Goal: Connect with others

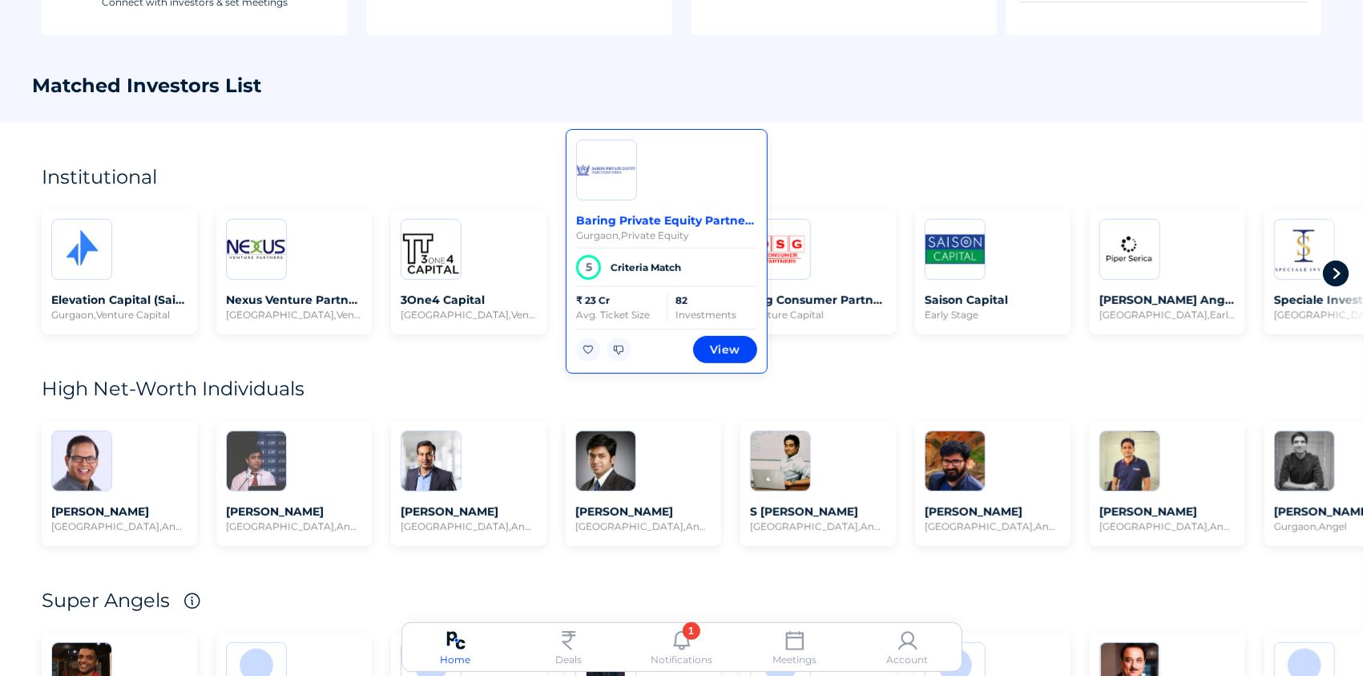
click at [676, 268] on div "Criteria Match" at bounding box center [646, 267] width 71 height 14
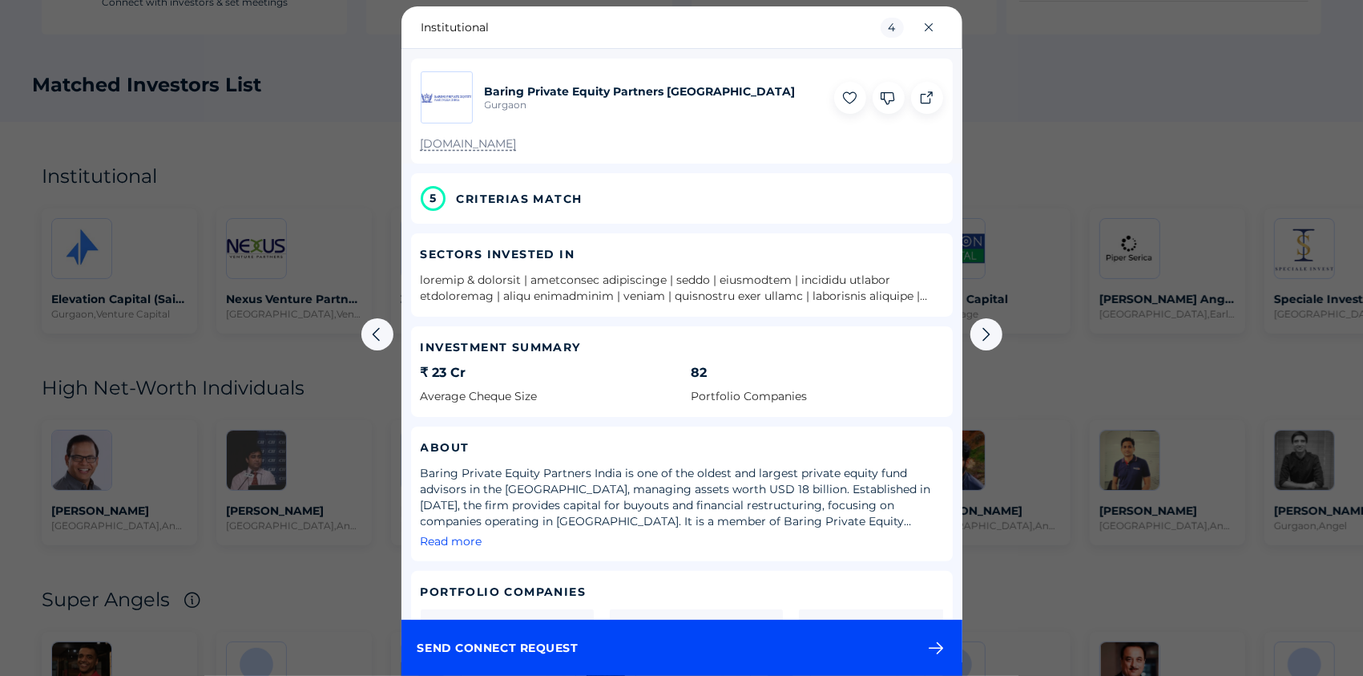
click at [528, 204] on span "CRITERIAS MATCH" at bounding box center [520, 199] width 126 height 16
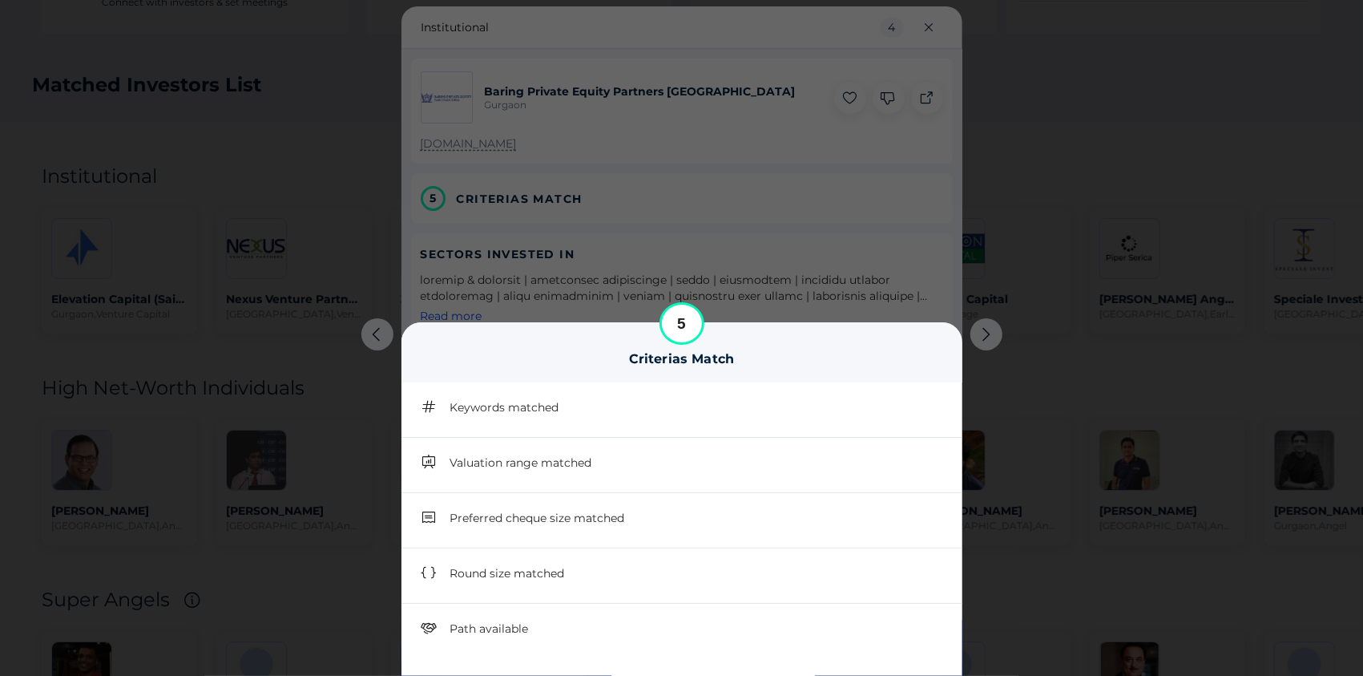
click at [1167, 224] on div at bounding box center [681, 338] width 1363 height 676
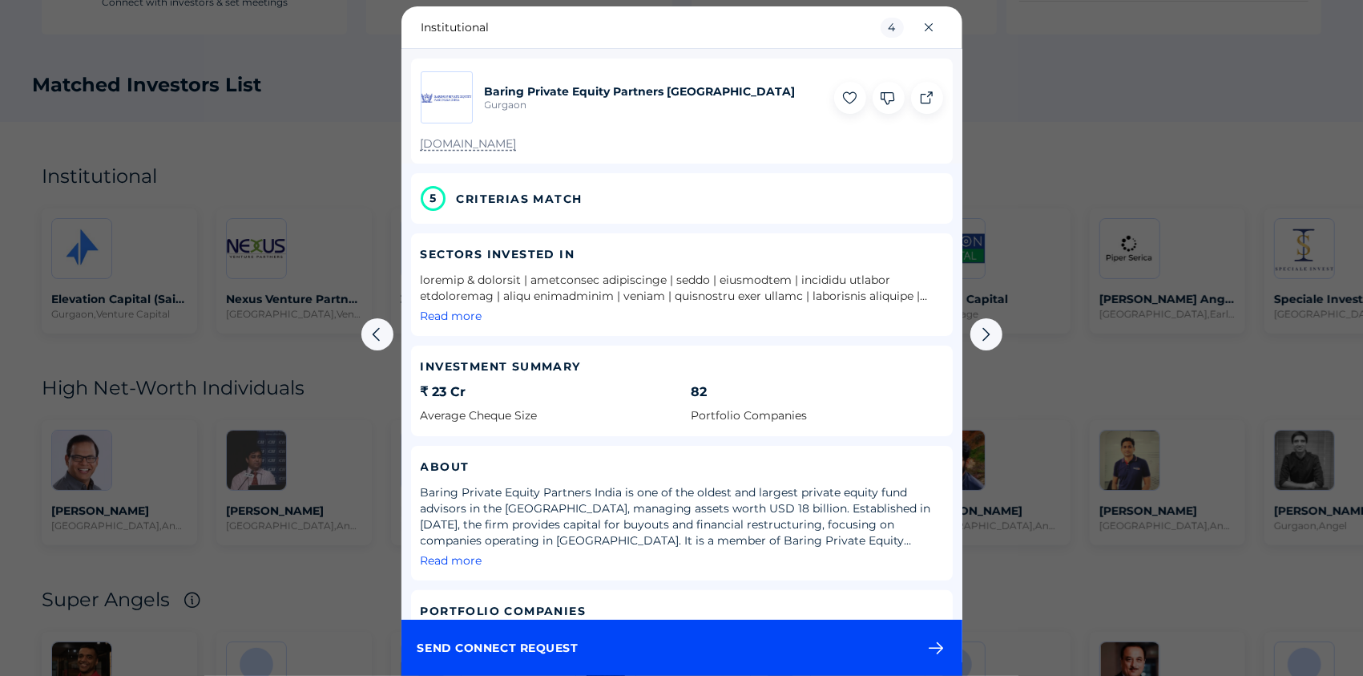
click at [661, 659] on span "send connect request" at bounding box center [682, 647] width 529 height 29
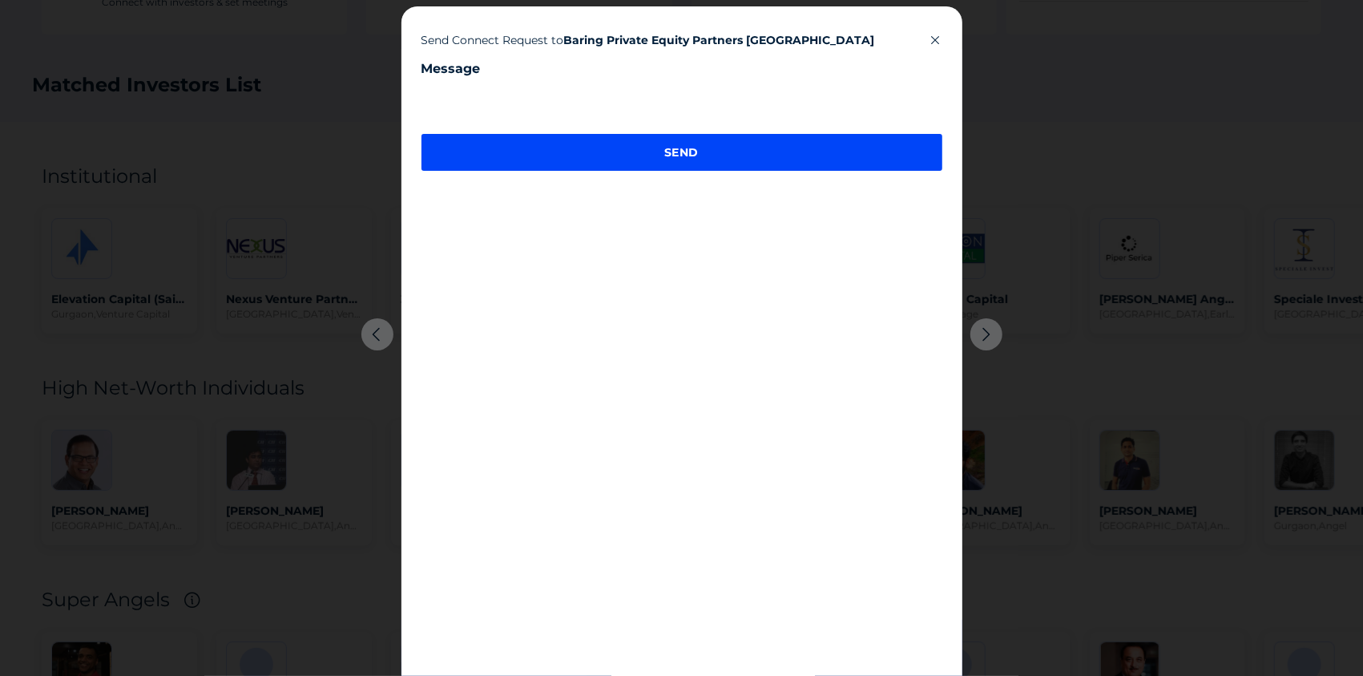
click at [934, 38] on icon at bounding box center [936, 40] width 13 height 13
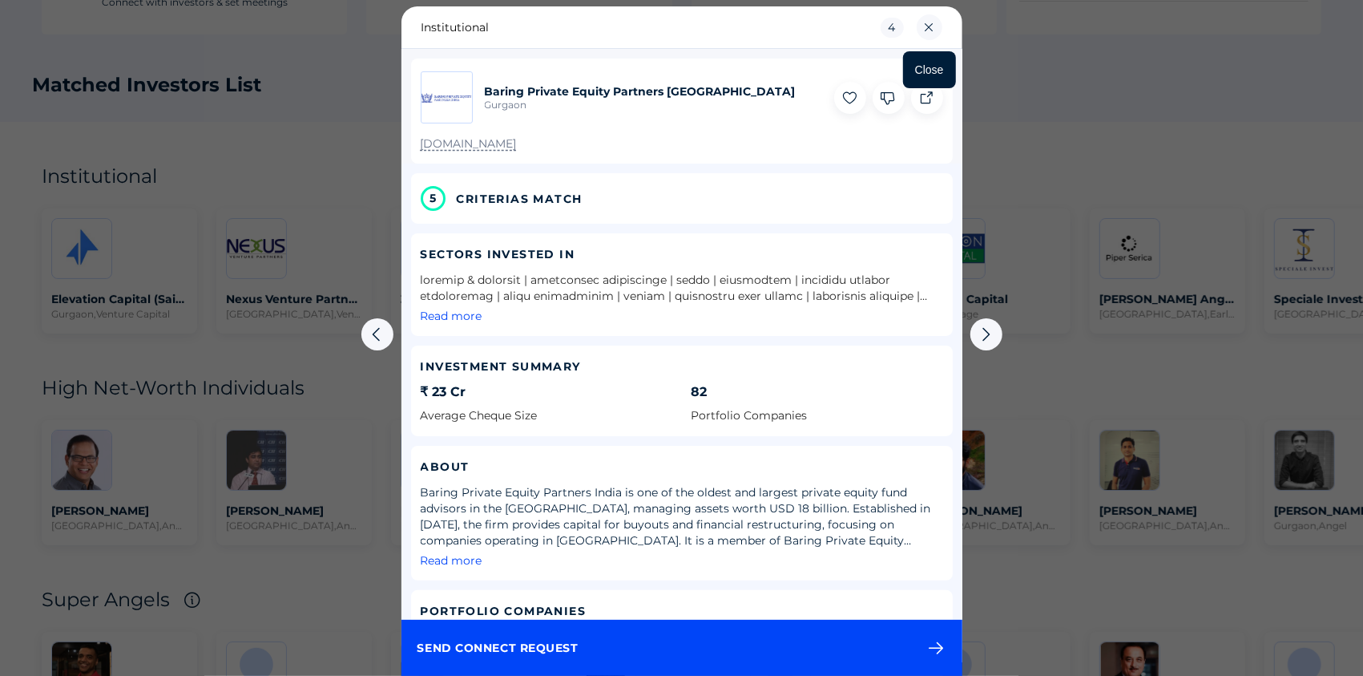
click at [935, 27] on icon at bounding box center [930, 27] width 26 height 26
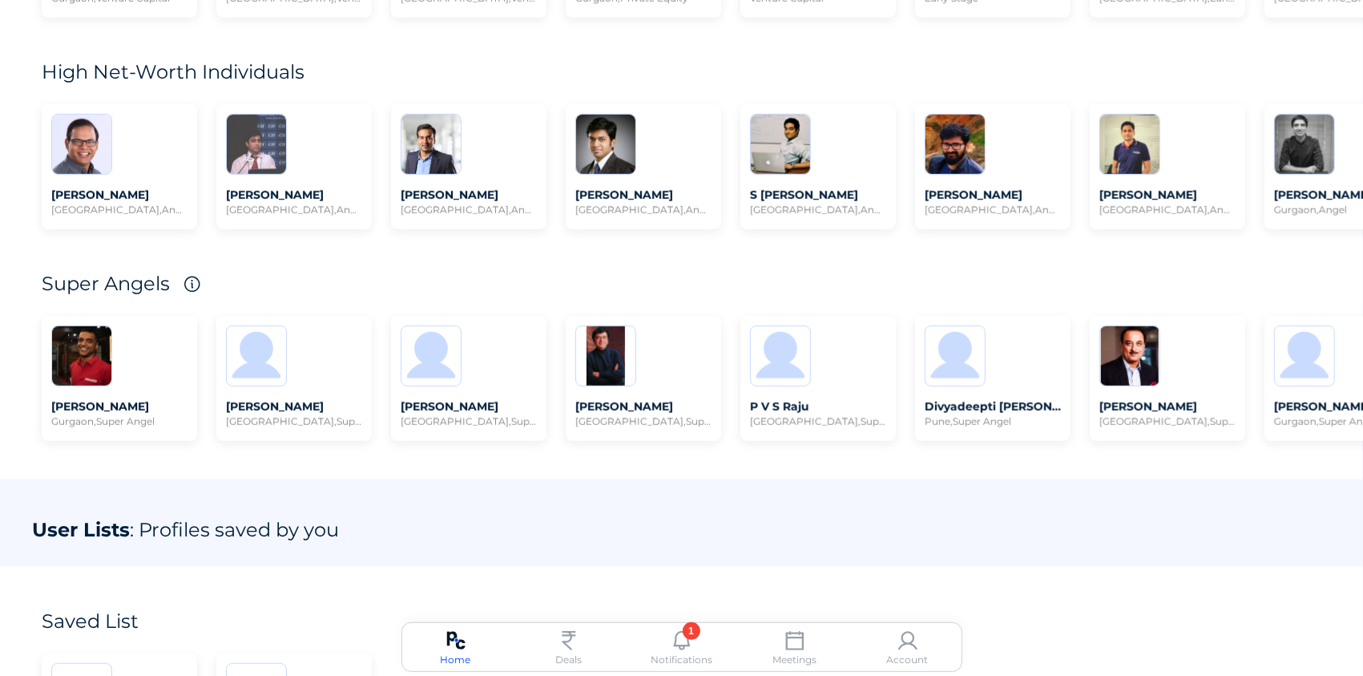
scroll to position [696, 0]
click at [910, 643] on img at bounding box center [907, 640] width 19 height 19
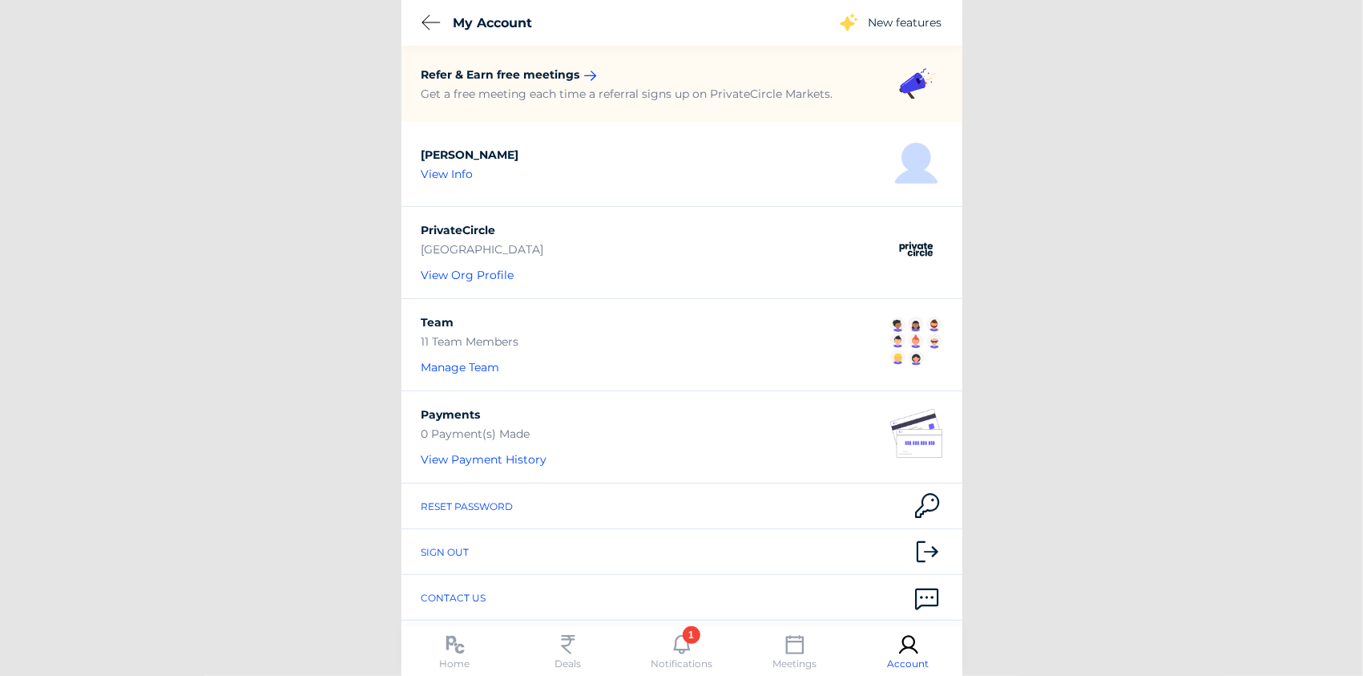
click at [430, 22] on img at bounding box center [431, 22] width 19 height 16
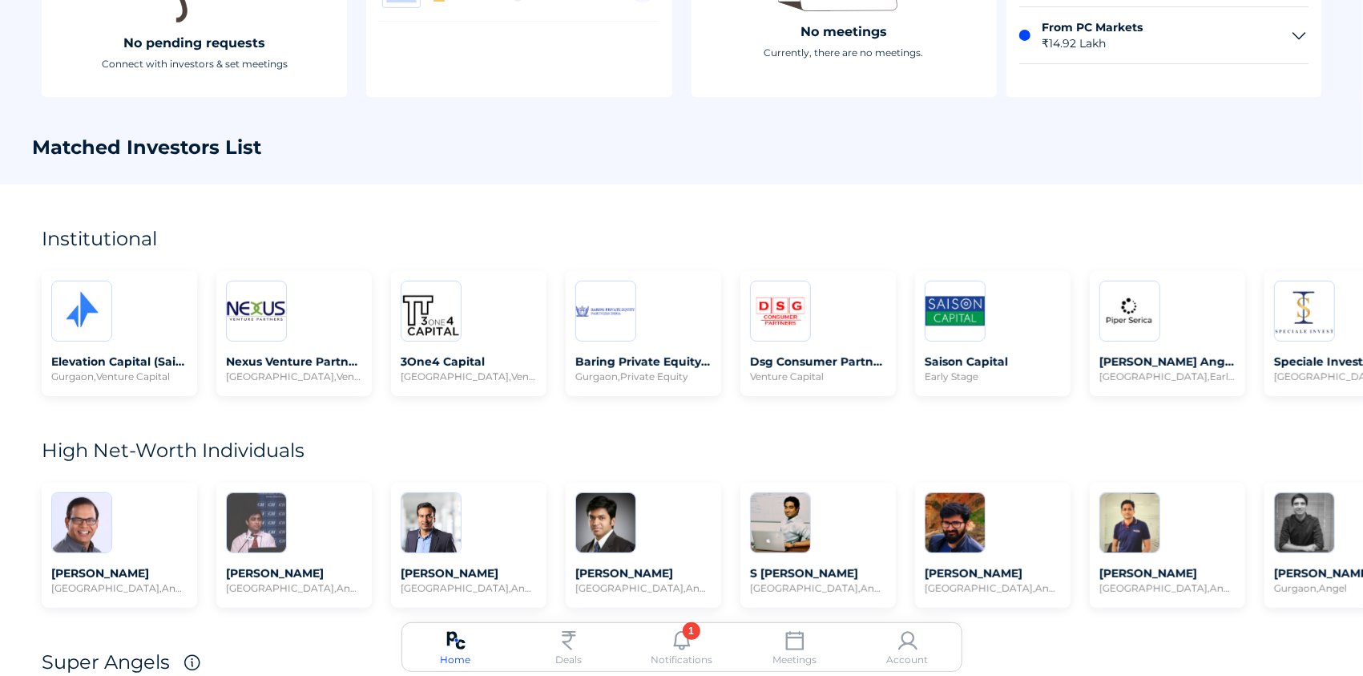
scroll to position [552, 0]
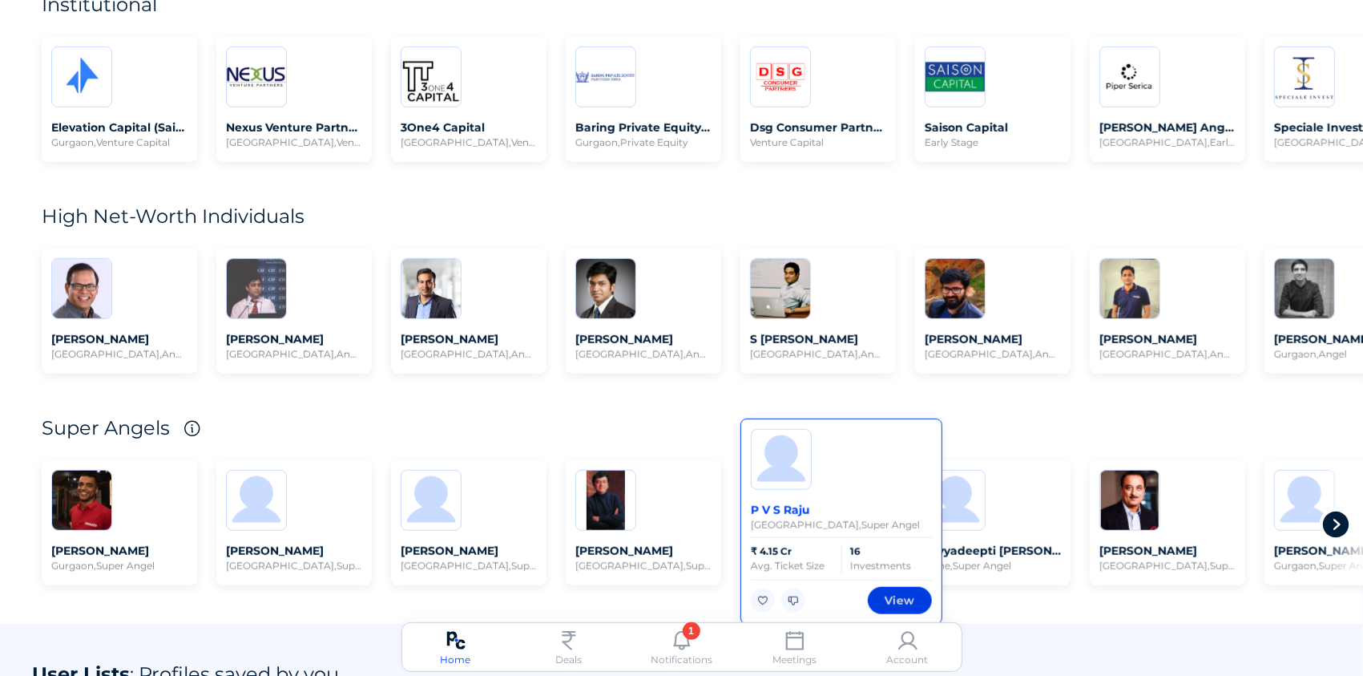
click at [897, 600] on span "View" at bounding box center [900, 600] width 30 height 16
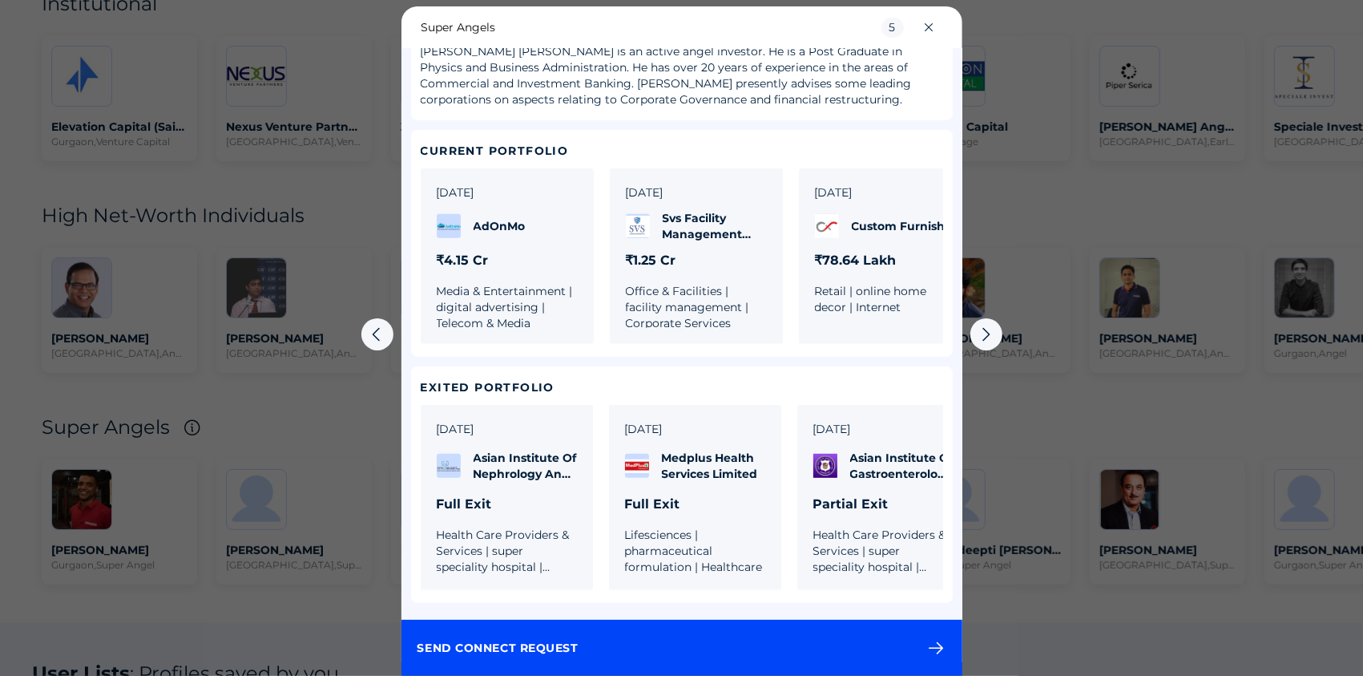
scroll to position [356, 0]
click at [627, 639] on div at bounding box center [765, 647] width 364 height 19
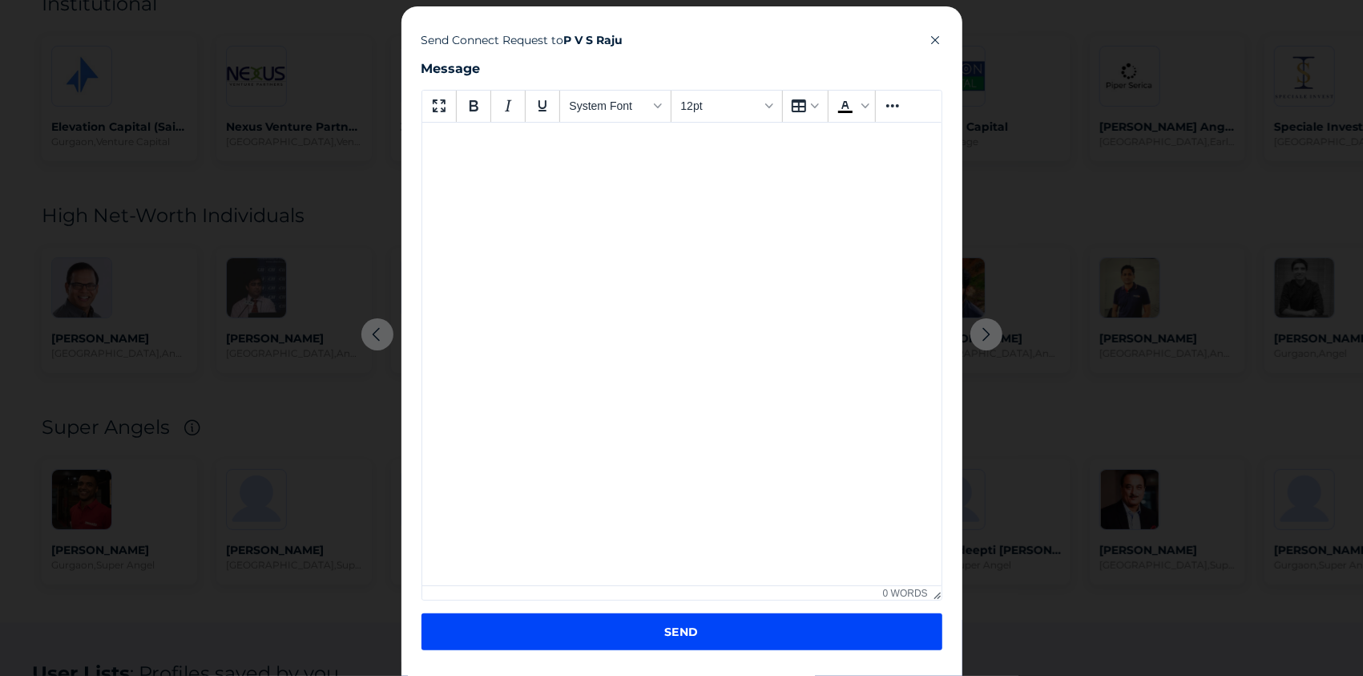
scroll to position [0, 0]
click at [938, 42] on icon at bounding box center [936, 40] width 13 height 13
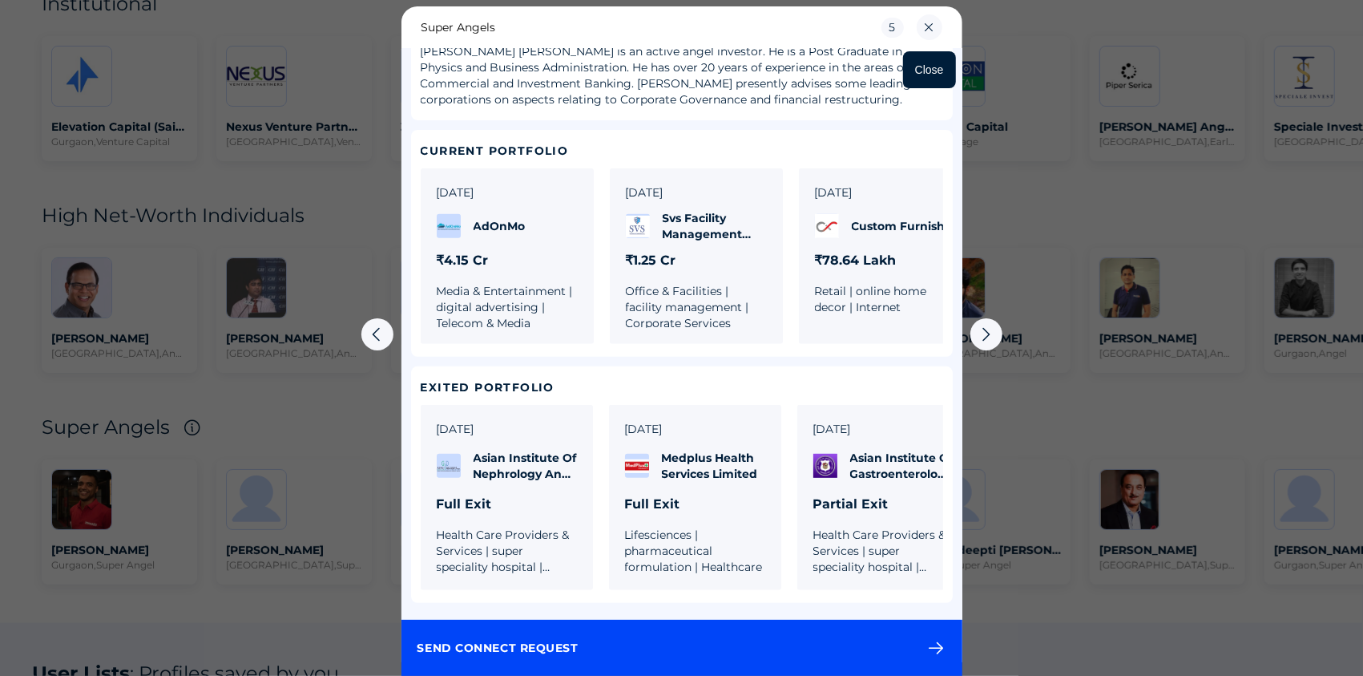
click at [930, 28] on icon at bounding box center [930, 27] width 26 height 26
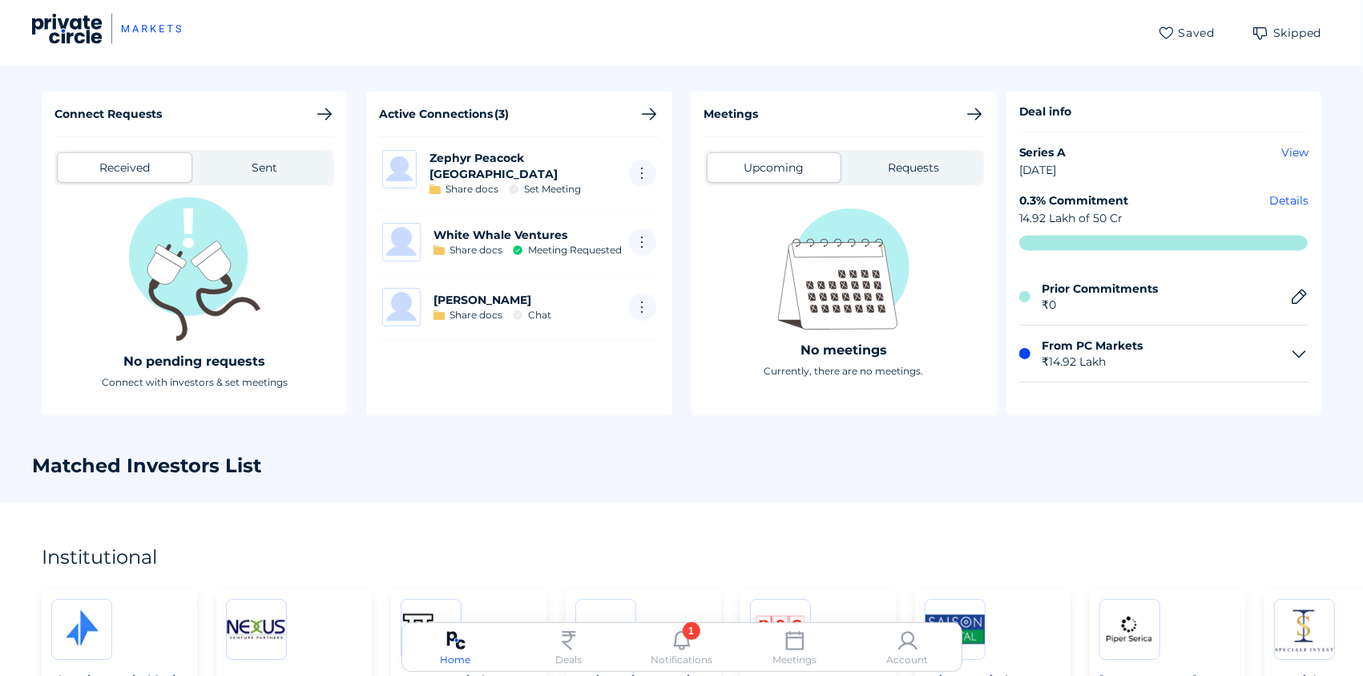
scroll to position [552, 0]
